Goal: Find contact information: Find contact information

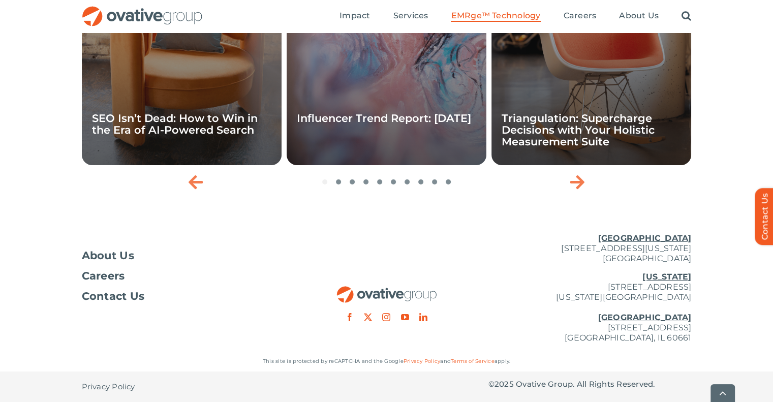
scroll to position [3470, 0]
click at [107, 251] on span "About Us" at bounding box center [108, 255] width 53 height 10
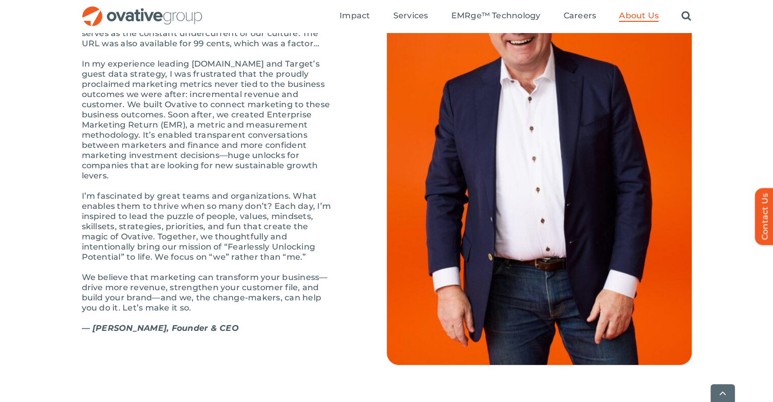
scroll to position [1168, 0]
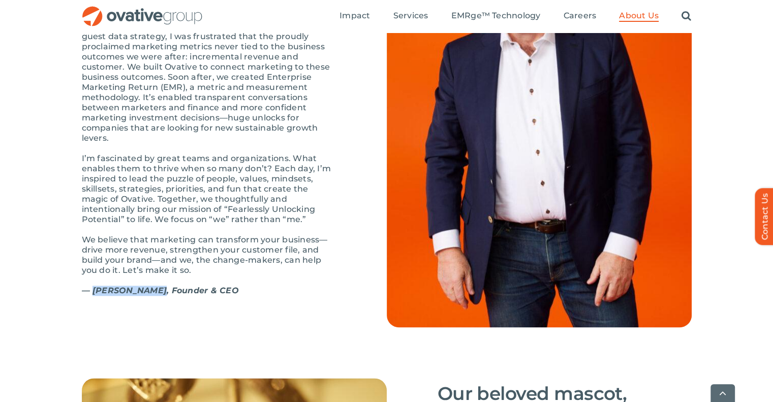
drag, startPoint x: 94, startPoint y: 311, endPoint x: 151, endPoint y: 315, distance: 57.0
click at [151, 295] on strong "— Dale Nitschke, Founder & CEO" at bounding box center [160, 290] width 157 height 10
copy strong "Dale Nitschke"
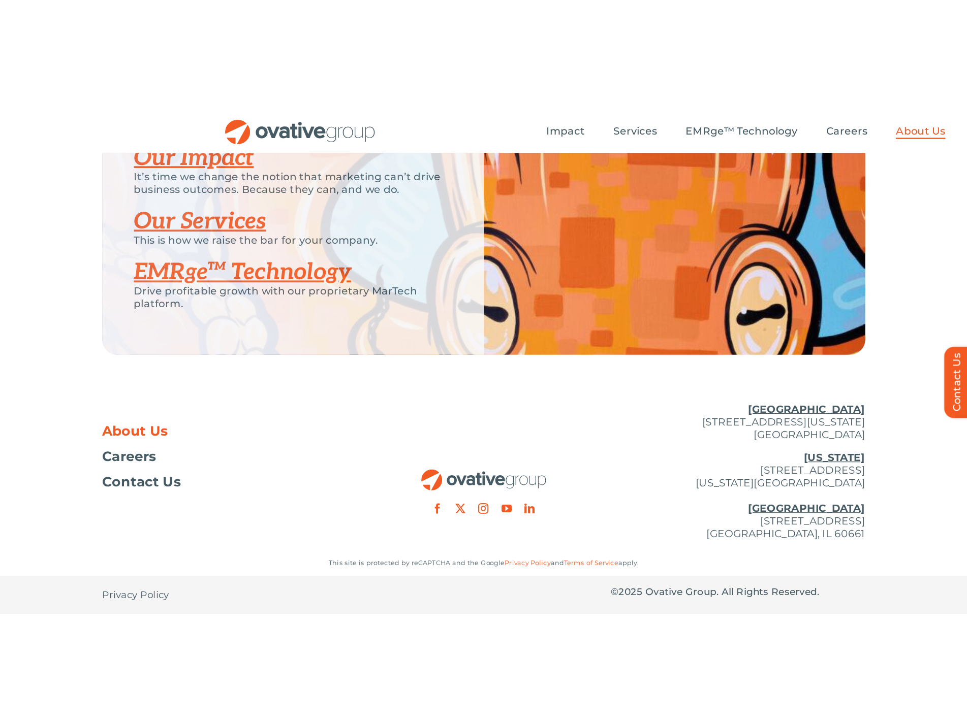
scroll to position [1877, 0]
